Goal: Check status: Check status

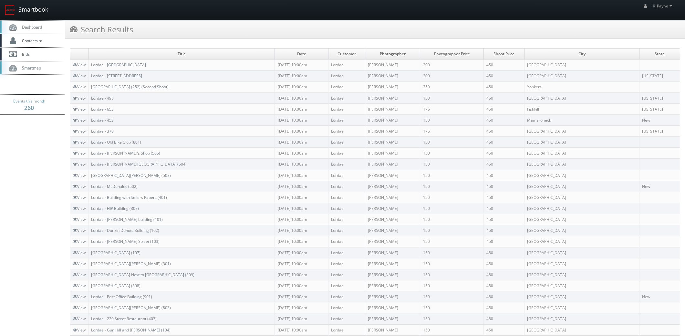
click at [36, 10] on link "Smartbook" at bounding box center [26, 10] width 53 height 20
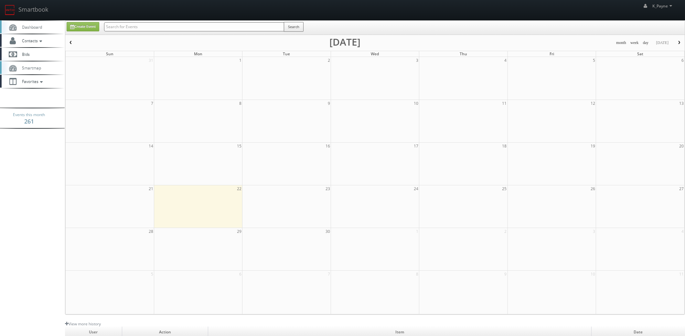
click at [142, 26] on input "text" at bounding box center [194, 26] width 180 height 9
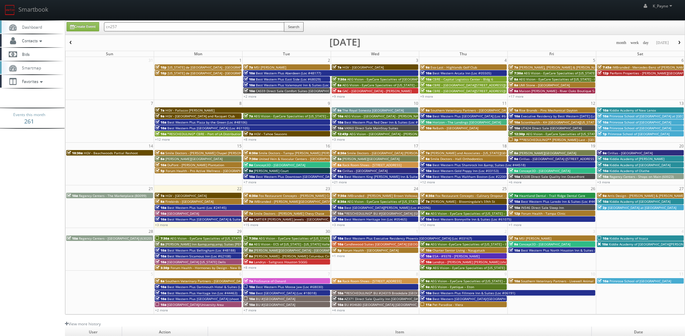
type input "cn257"
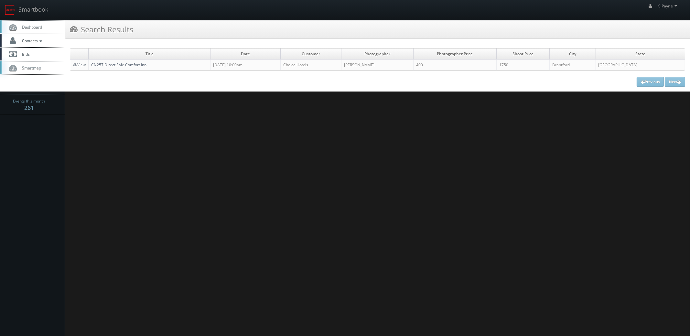
click at [131, 66] on link "CN257 Direct Sale Comfort Inn" at bounding box center [118, 64] width 55 height 5
